Goal: Information Seeking & Learning: Learn about a topic

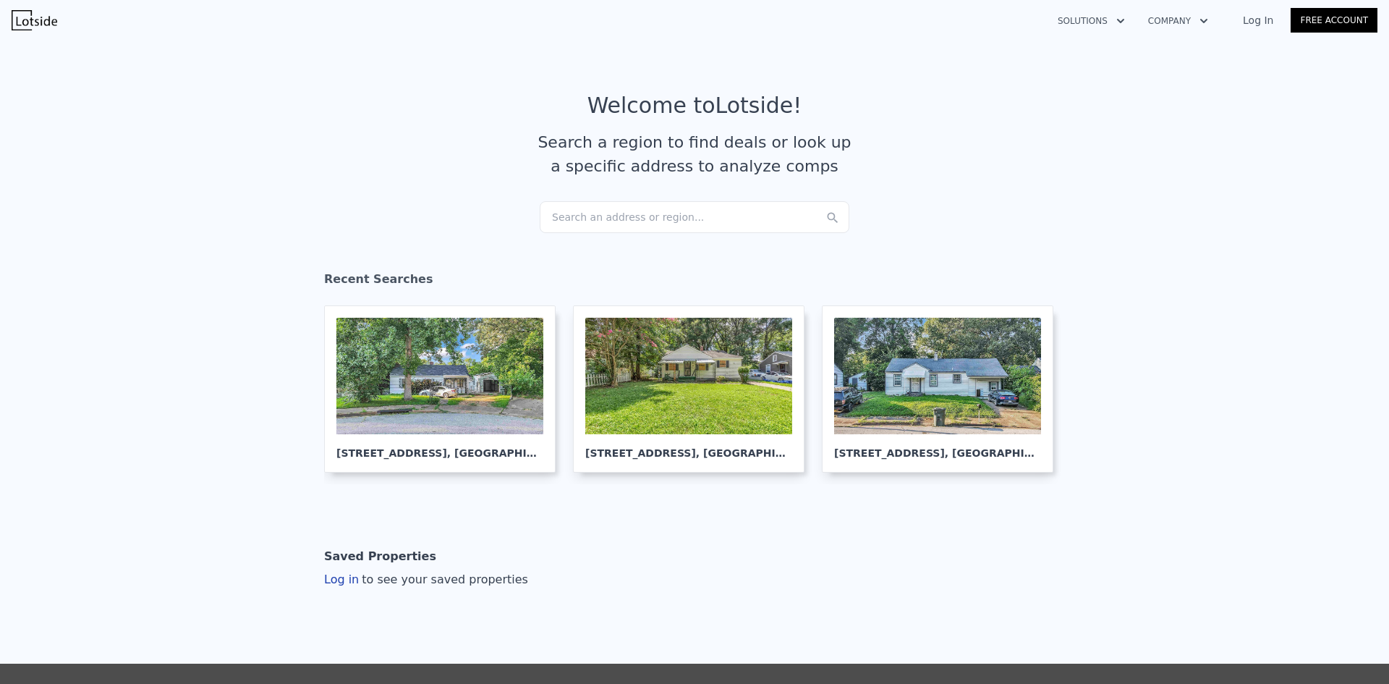
click at [755, 223] on div "Search an address or region..." at bounding box center [695, 217] width 310 height 32
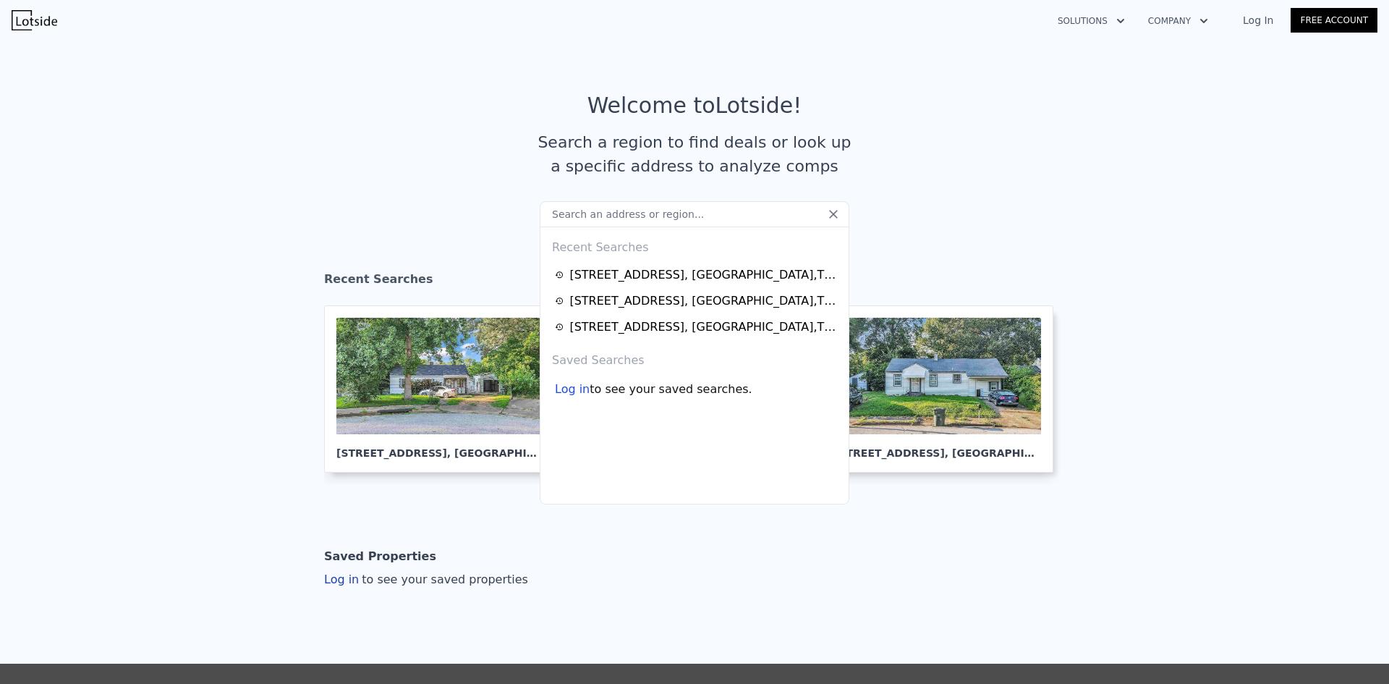
click at [755, 223] on input "text" at bounding box center [695, 214] width 310 height 26
click at [726, 220] on input "text" at bounding box center [695, 214] width 310 height 26
type input "[STREET_ADDRESS]"
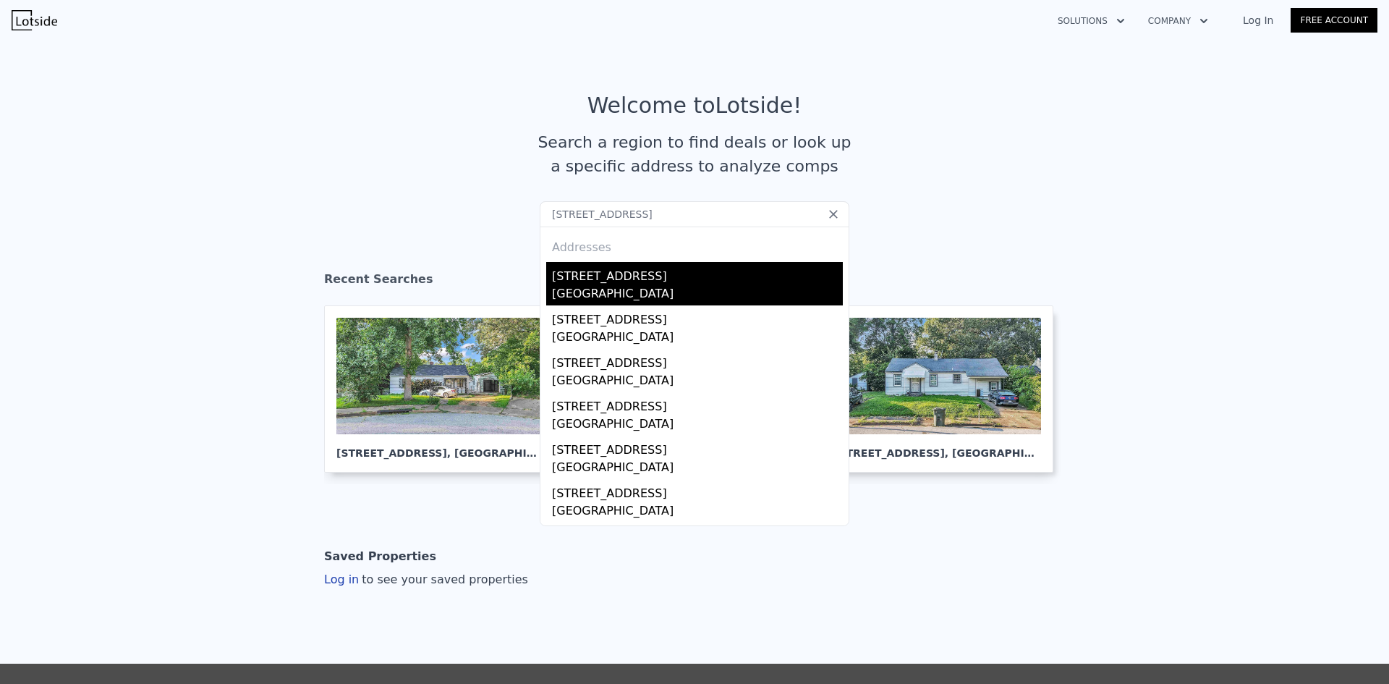
click at [692, 270] on div "[STREET_ADDRESS]" at bounding box center [697, 273] width 291 height 23
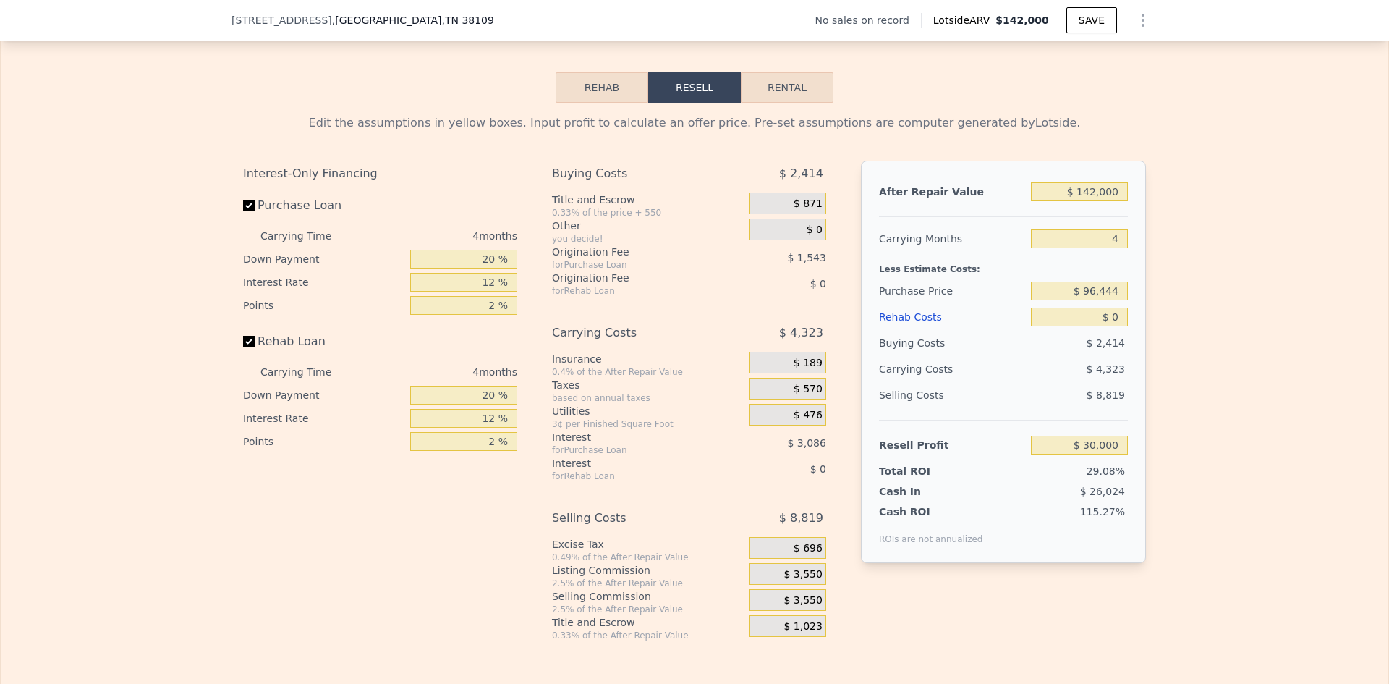
scroll to position [2064, 0]
click at [601, 95] on button "Rehab" at bounding box center [602, 88] width 93 height 30
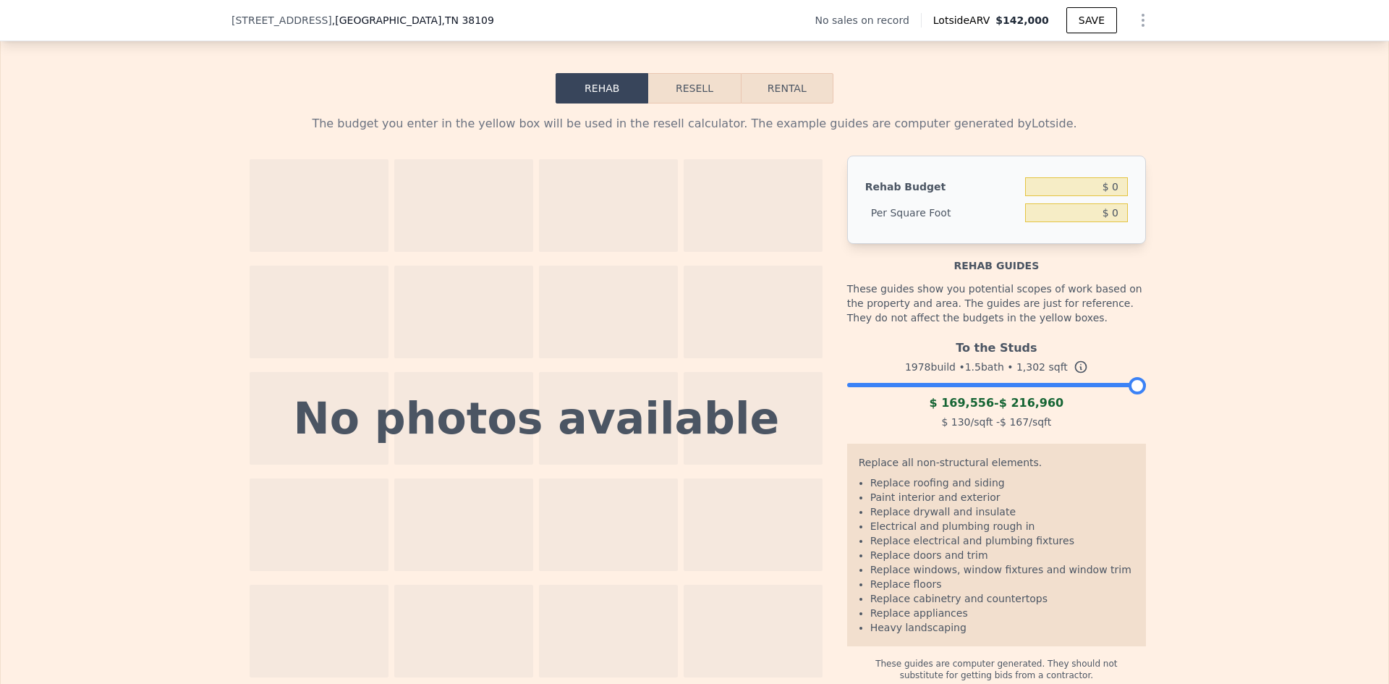
click at [720, 96] on button "Resell" at bounding box center [694, 88] width 92 height 30
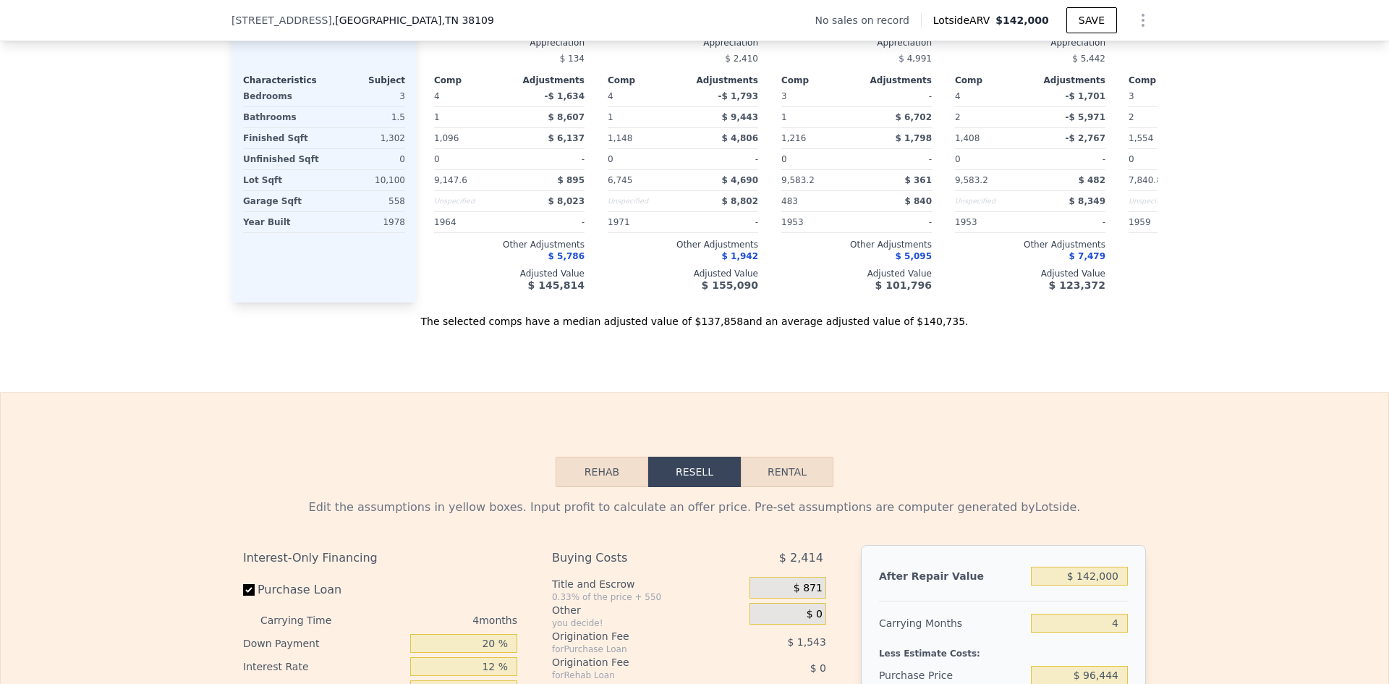
scroll to position [1673, 0]
